Goal: Task Accomplishment & Management: Manage account settings

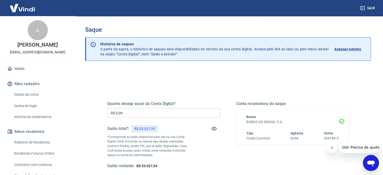
click at [138, 110] on input "R$ 0,00" at bounding box center [163, 112] width 113 height 9
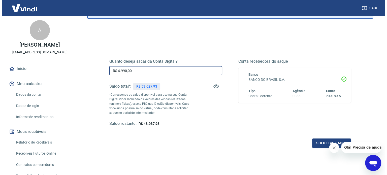
scroll to position [50, 0]
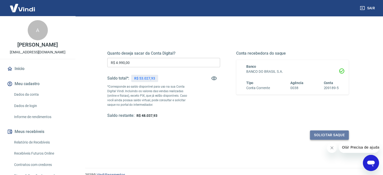
click at [321, 130] on button "Solicitar saque" at bounding box center [329, 134] width 39 height 9
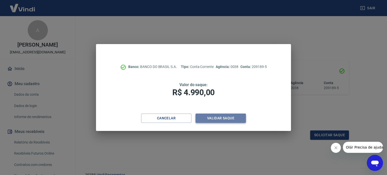
click at [228, 116] on button "Validar saque" at bounding box center [220, 118] width 50 height 9
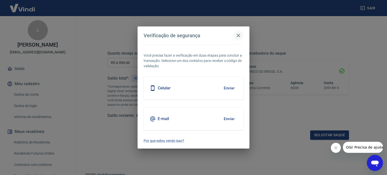
click at [239, 35] on icon "button" at bounding box center [238, 35] width 6 height 6
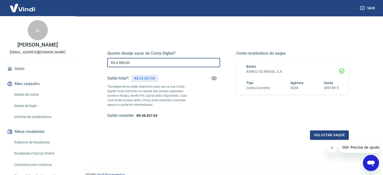
click at [130, 62] on input "R$ 4.990,00" at bounding box center [163, 62] width 113 height 9
type input "R$ 49.900,00"
click at [331, 133] on button "Solicitar saque" at bounding box center [329, 134] width 39 height 9
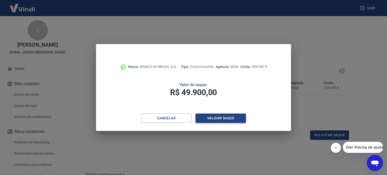
click at [221, 118] on button "Validar saque" at bounding box center [220, 118] width 50 height 9
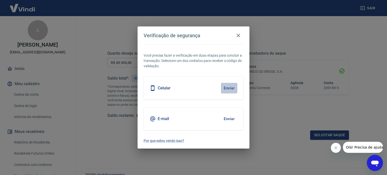
click at [228, 86] on button "Enviar" at bounding box center [229, 88] width 16 height 11
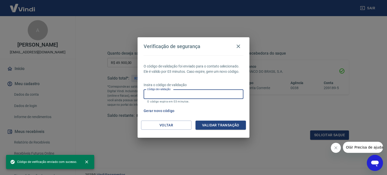
click at [181, 94] on input "Código de validação" at bounding box center [194, 94] width 100 height 9
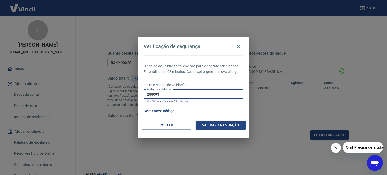
type input "288093"
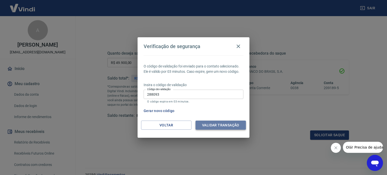
click at [231, 127] on button "Validar transação" at bounding box center [220, 125] width 50 height 9
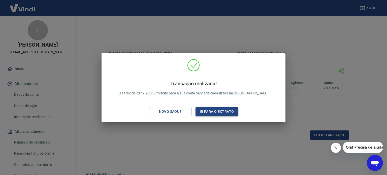
click at [208, 110] on button "Ir para o extrato" at bounding box center [216, 111] width 43 height 9
